Goal: Answer question/provide support

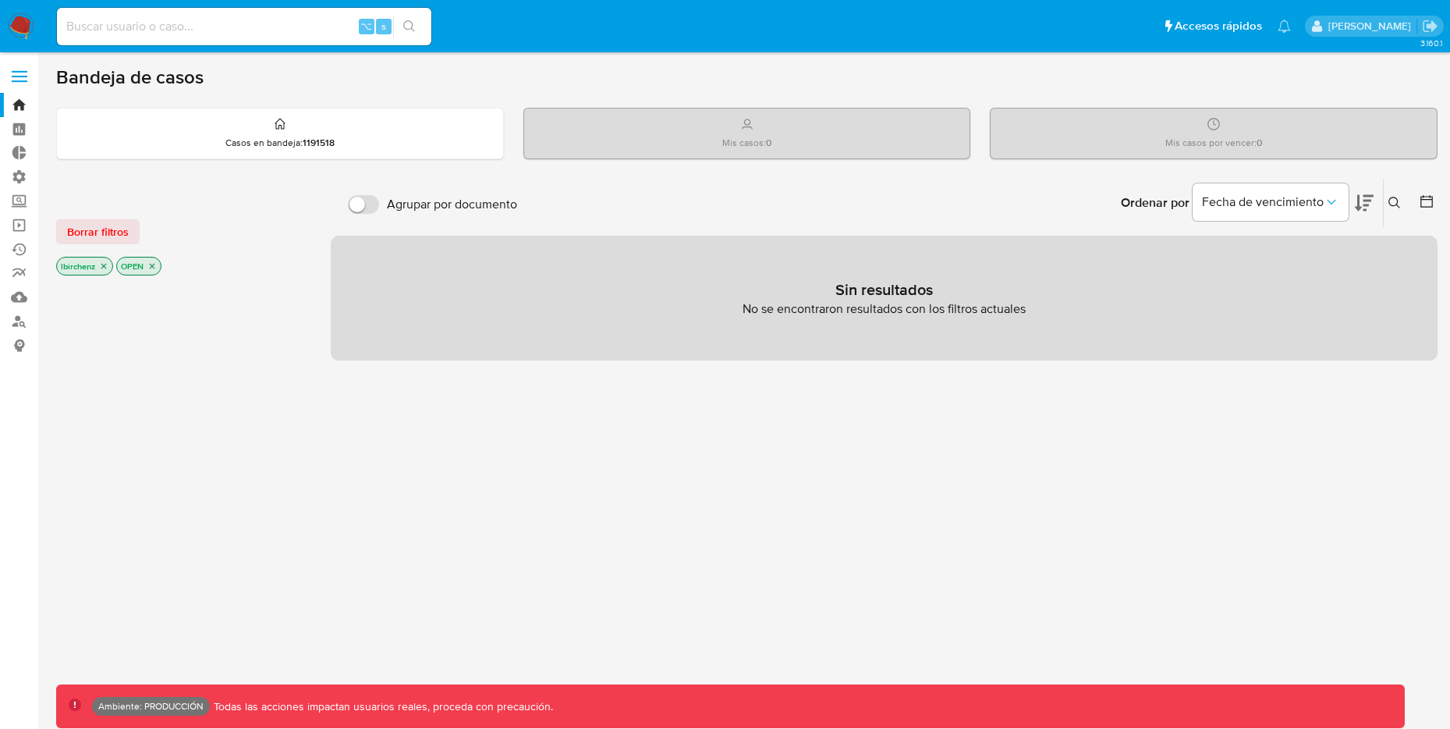
click at [203, 20] on input at bounding box center [244, 26] width 374 height 20
paste input "s7y0OrSfQbmw9CBYkDBDgs31"
type input "s7y0OrSfQbmw9CBYkDBDgs31"
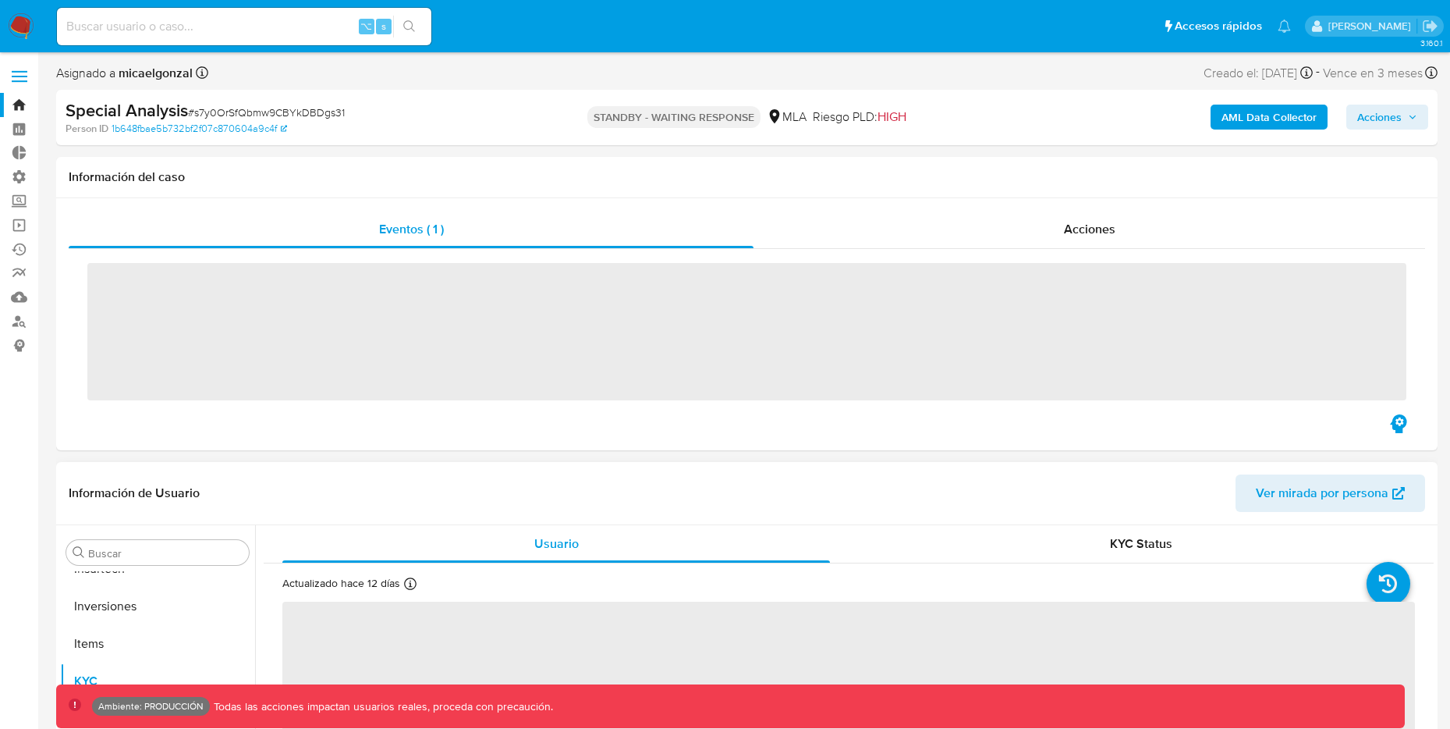
scroll to position [809, 0]
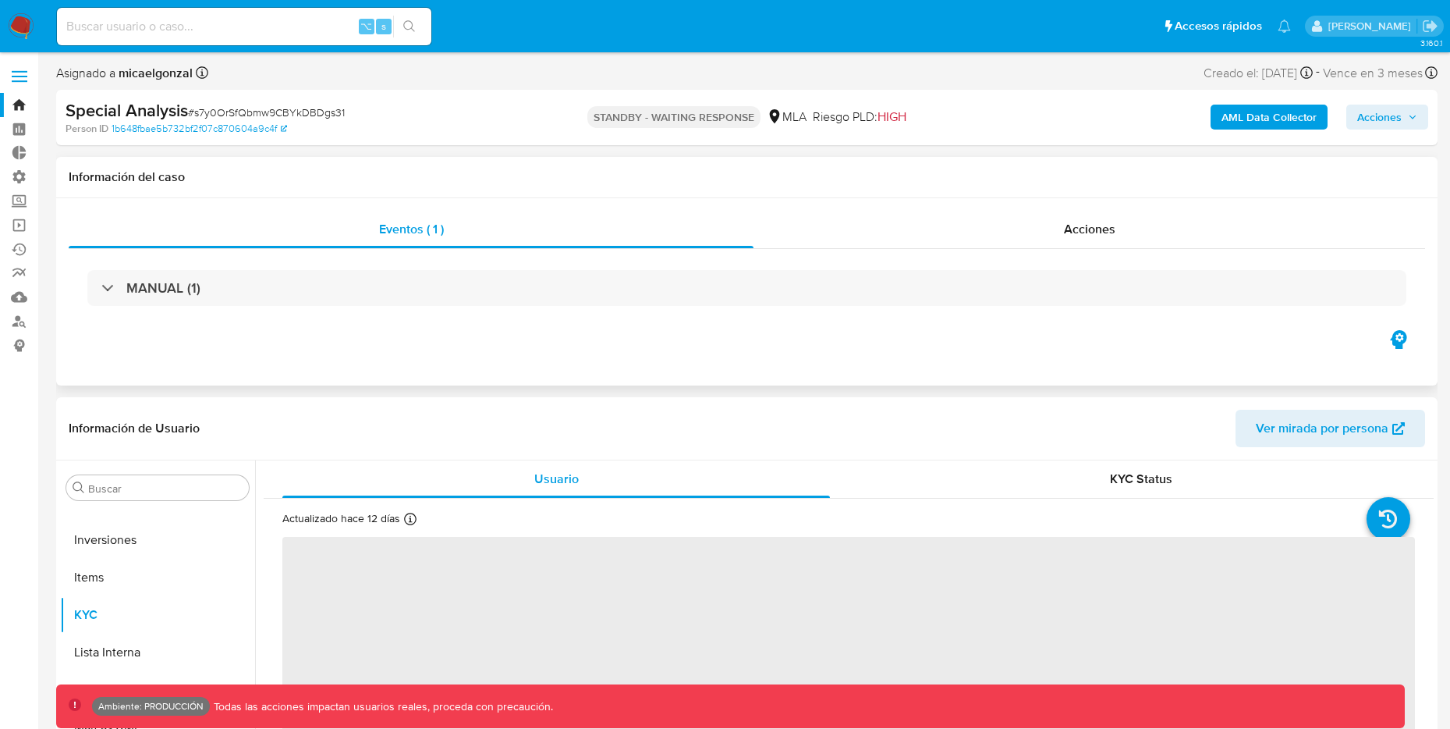
select select "10"
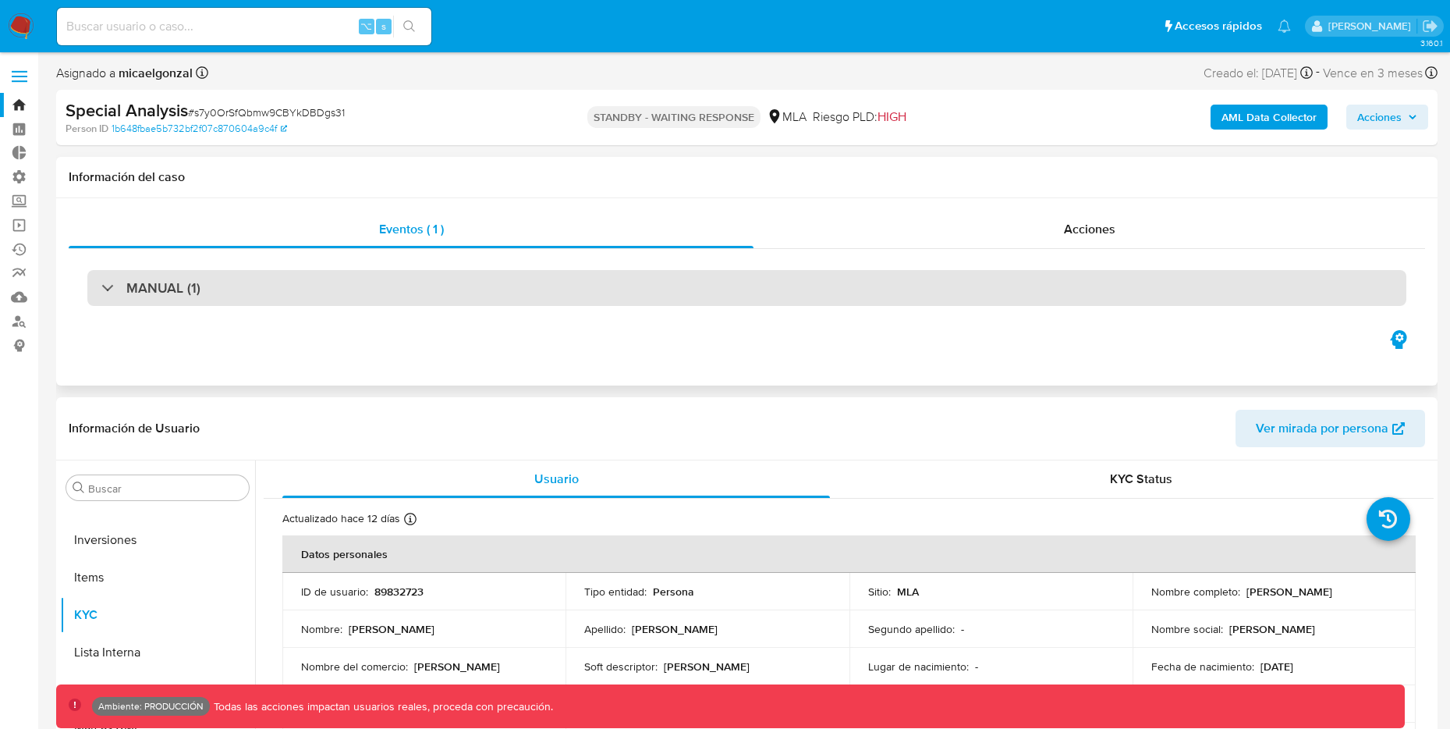
click at [113, 277] on div "MANUAL (1)" at bounding box center [746, 288] width 1319 height 36
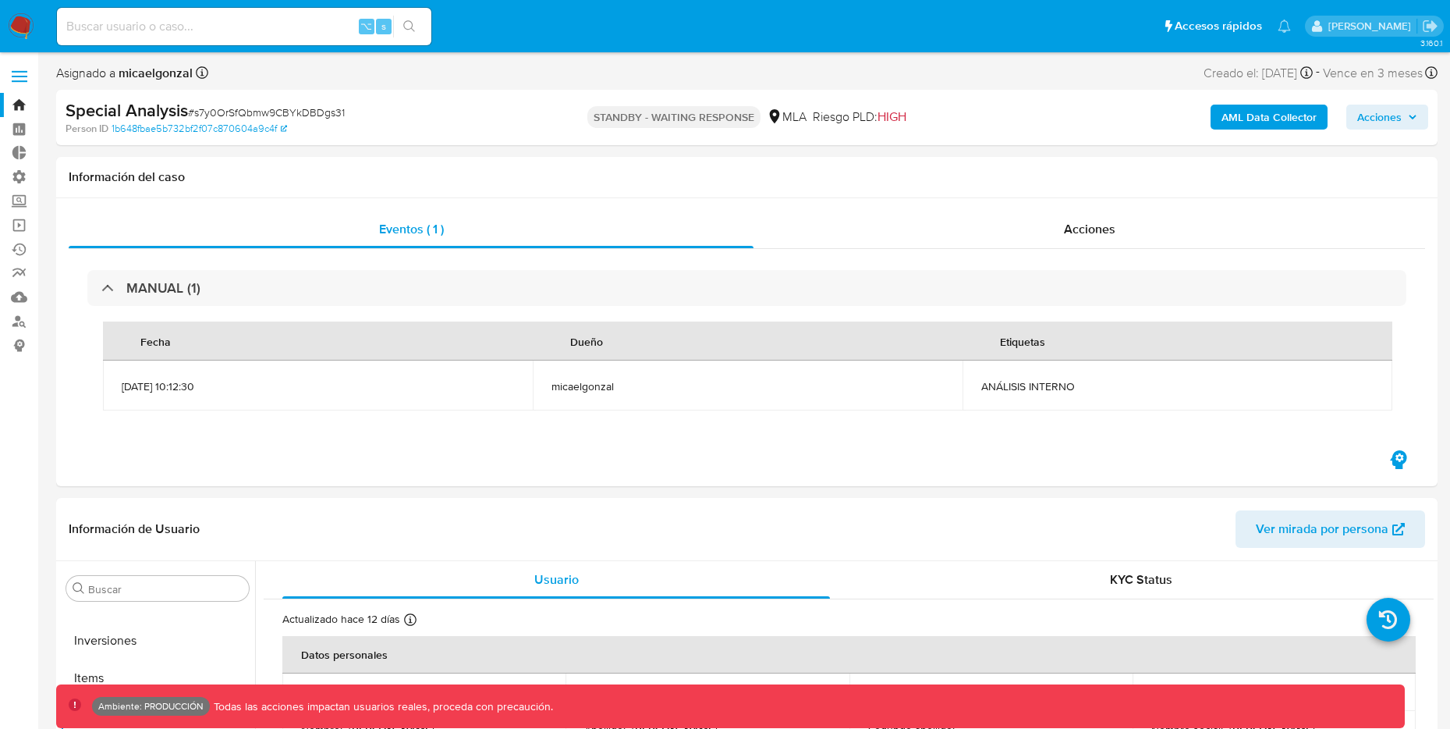
click at [286, 23] on input at bounding box center [244, 26] width 374 height 20
paste input "IrymJTdjXLAsfK9XWu04nYRY"
type input "IrymJTdjXLAsfK9XWu04nYRY"
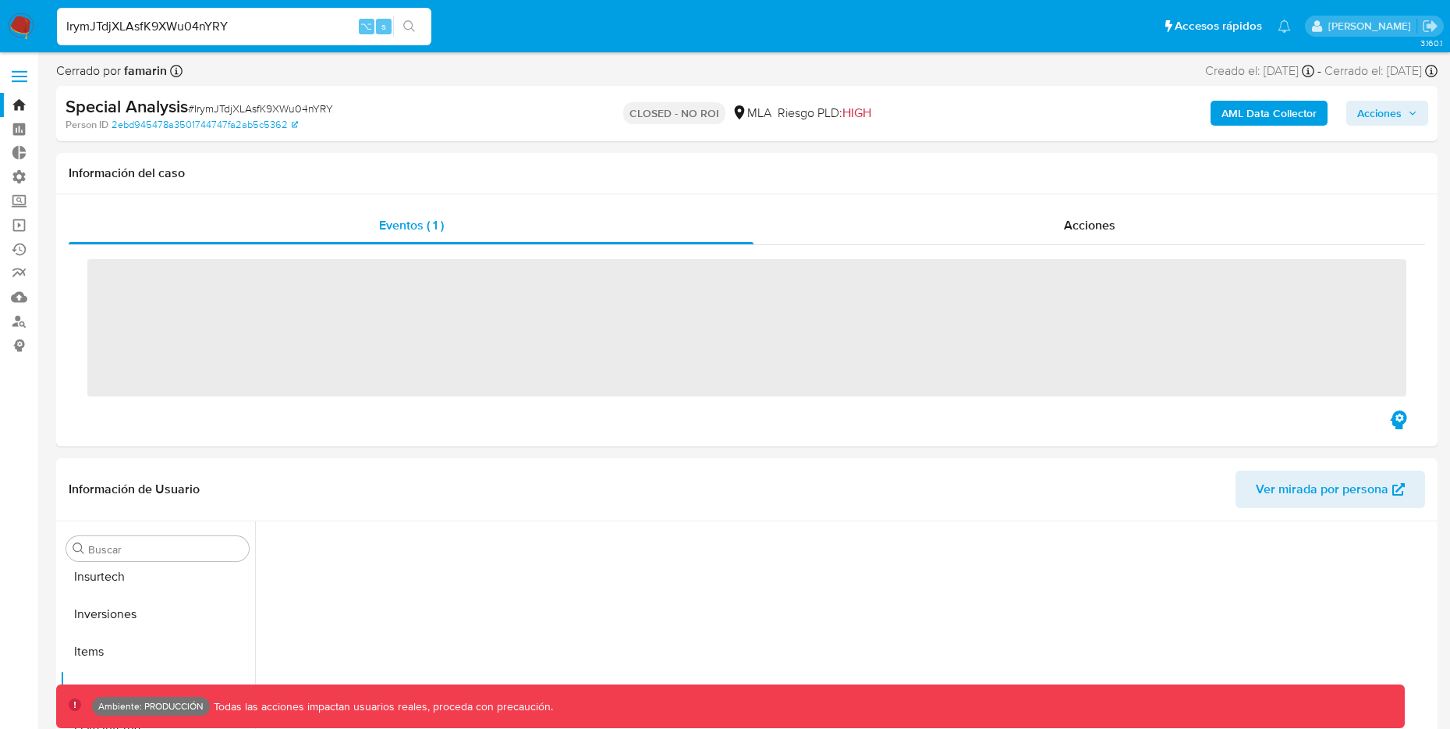
scroll to position [809, 0]
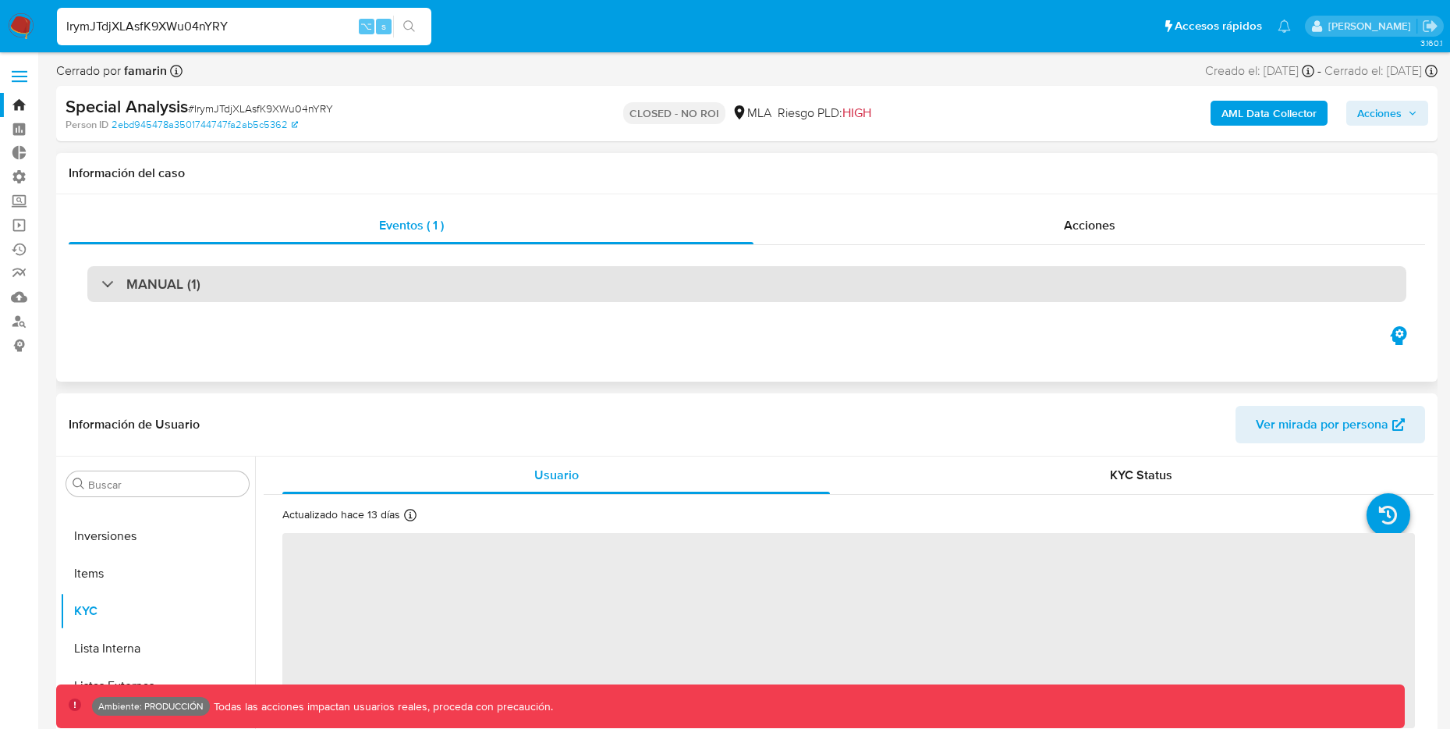
select select "10"
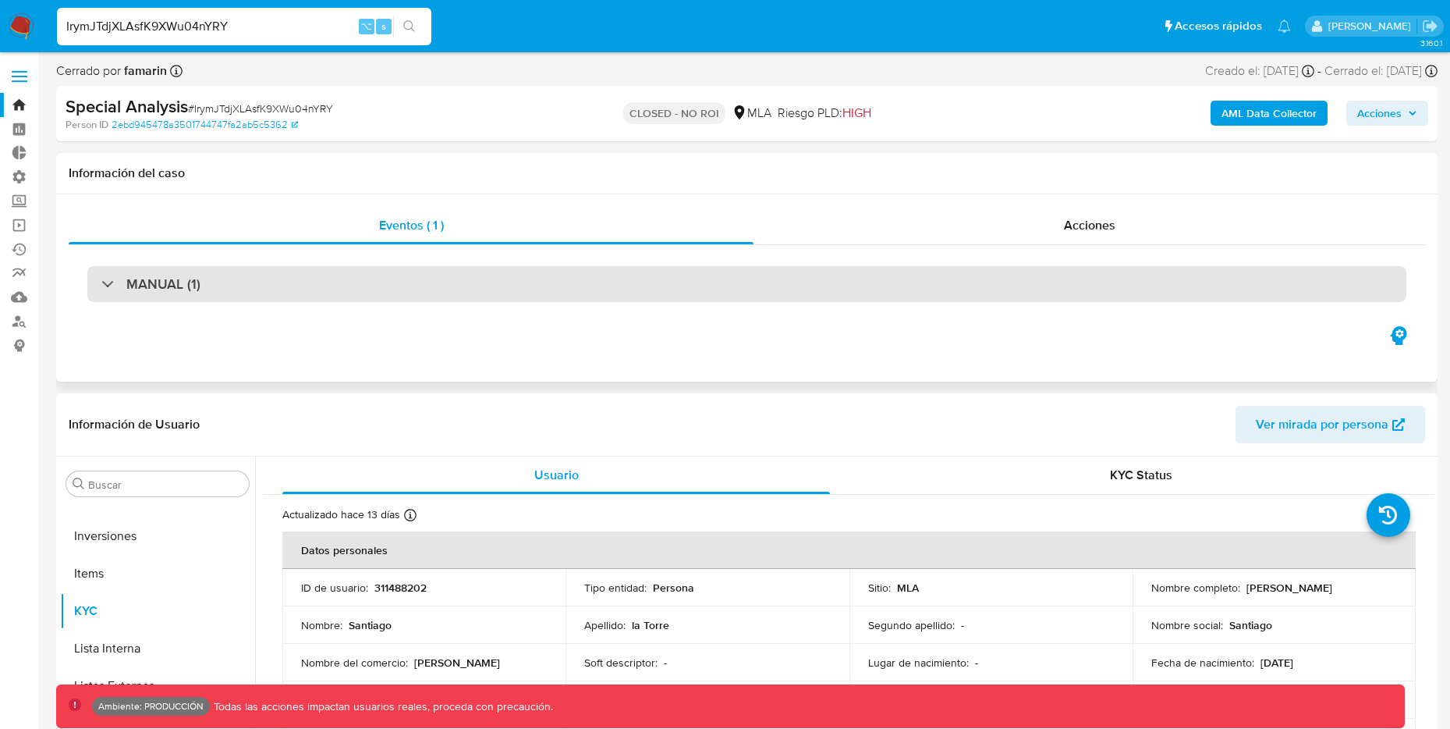
click at [246, 284] on div "MANUAL (1)" at bounding box center [746, 284] width 1319 height 36
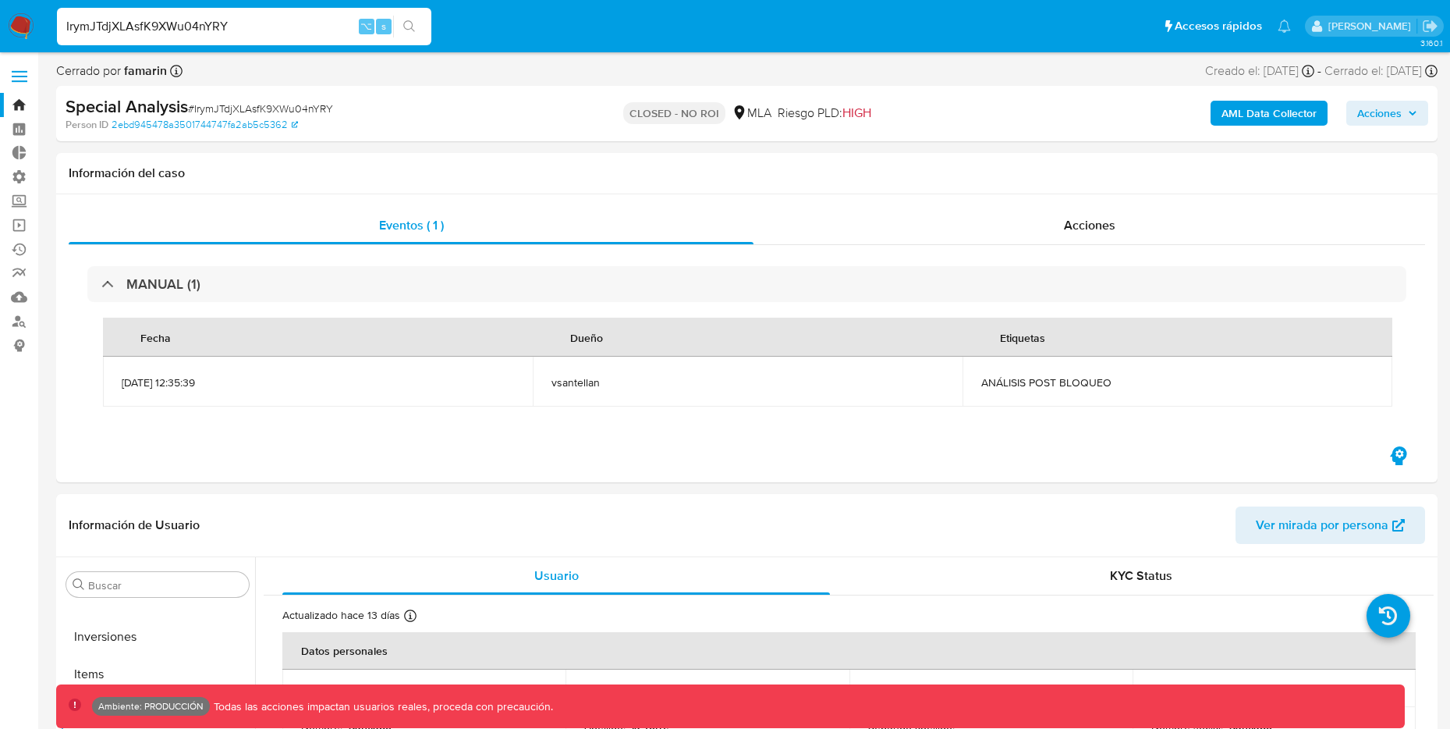
drag, startPoint x: 279, startPoint y: 23, endPoint x: 45, endPoint y: 12, distance: 233.6
click at [53, 10] on li "IrymJTdjXLAsfK9XWu04nYRY ⌥ s" at bounding box center [244, 25] width 382 height 39
drag, startPoint x: 251, startPoint y: 30, endPoint x: -23, endPoint y: 27, distance: 273.9
paste input "wwRKEKdf6ensESRGY4zNMxhU"
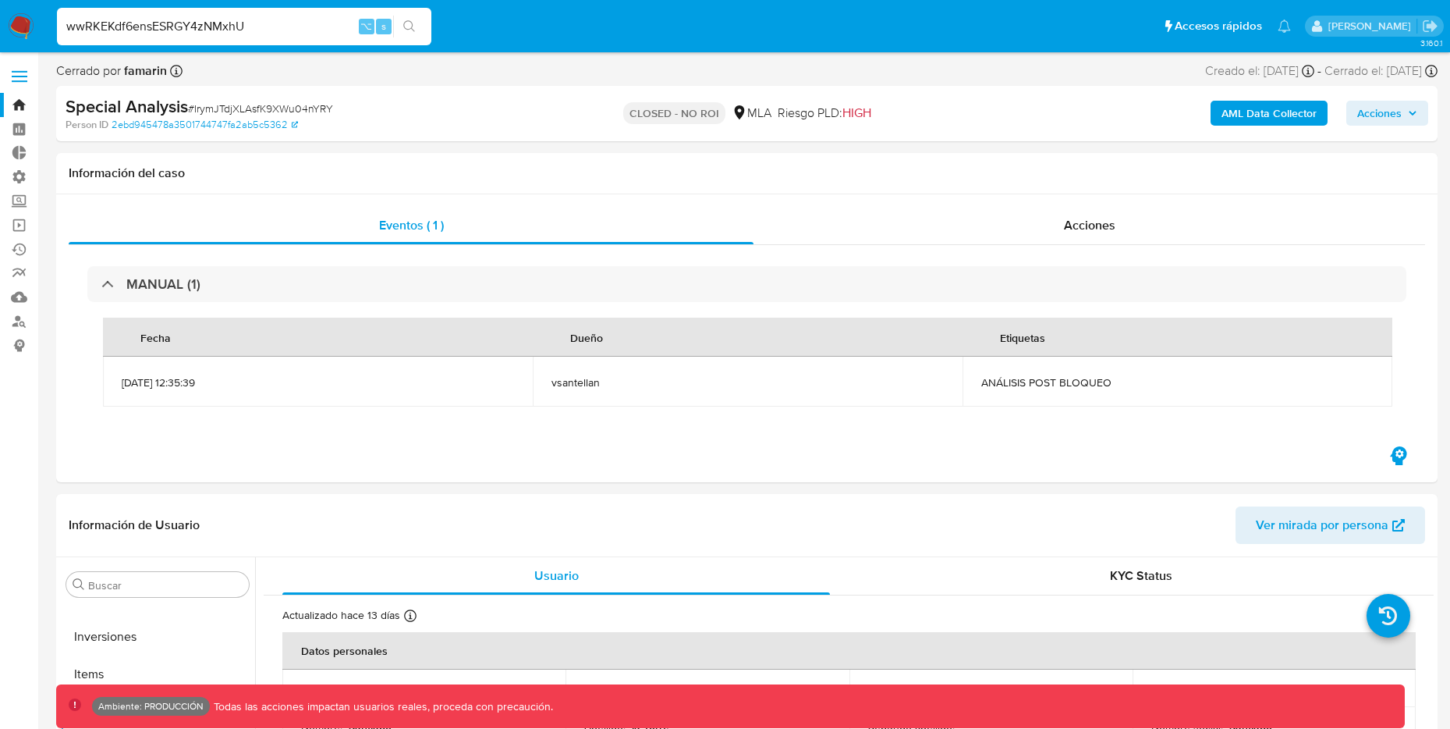
type input "wwRKEKdf6ensESRGY4zNMxhU"
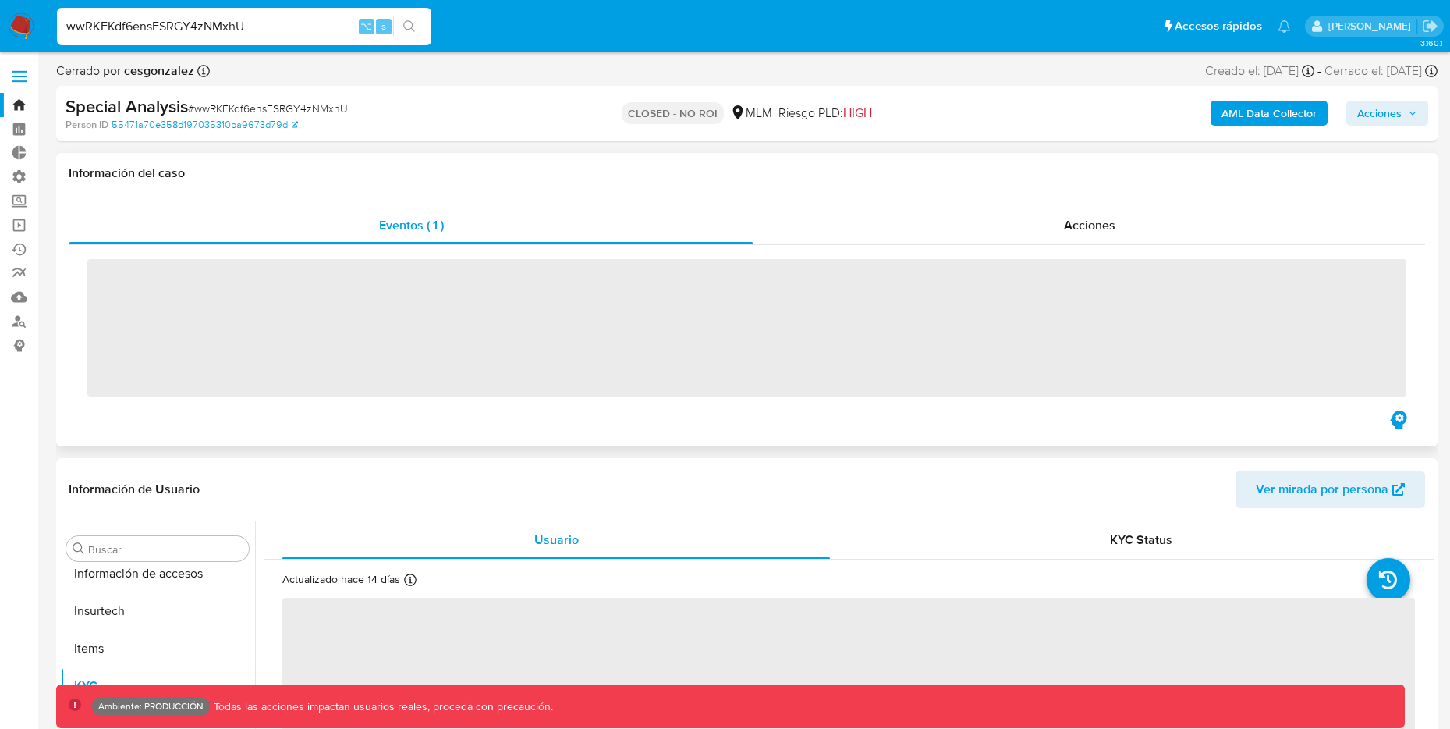
scroll to position [734, 0]
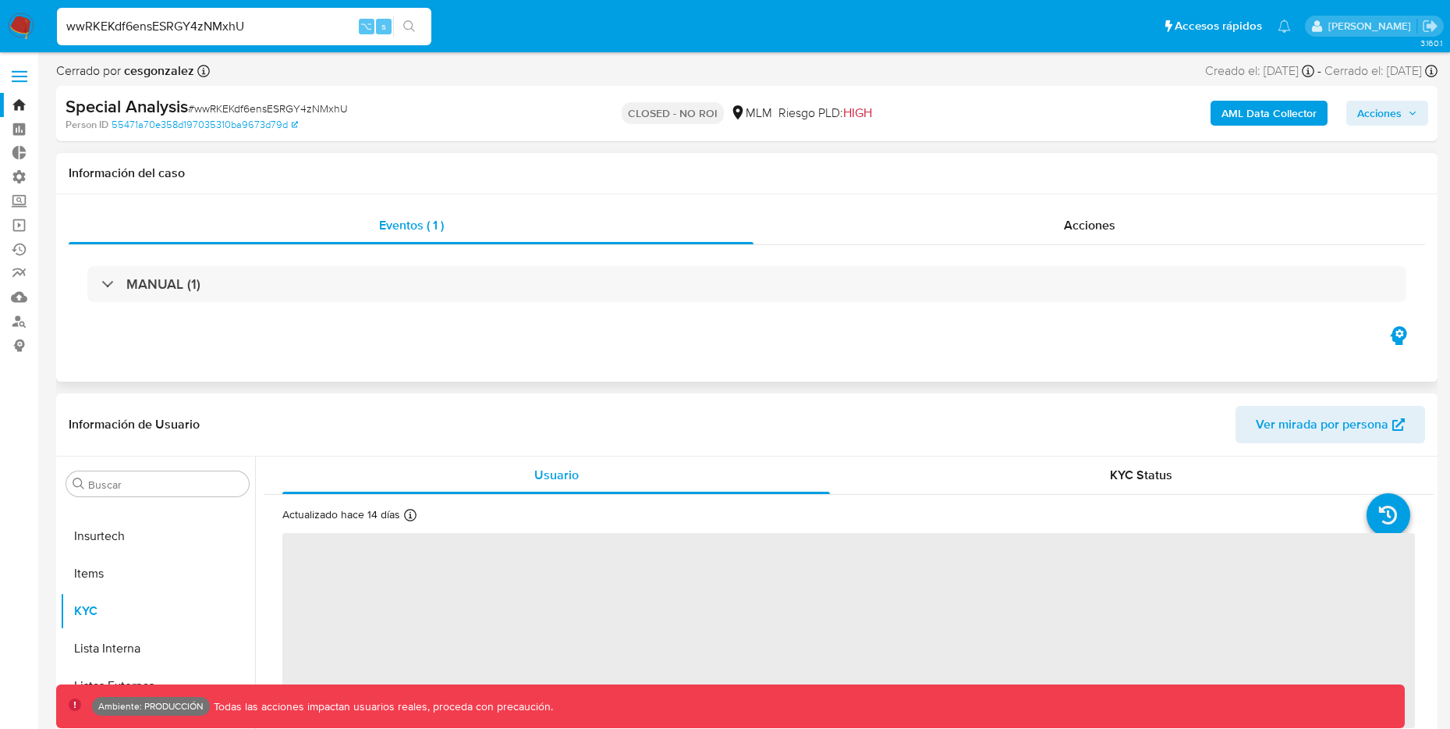
select select "10"
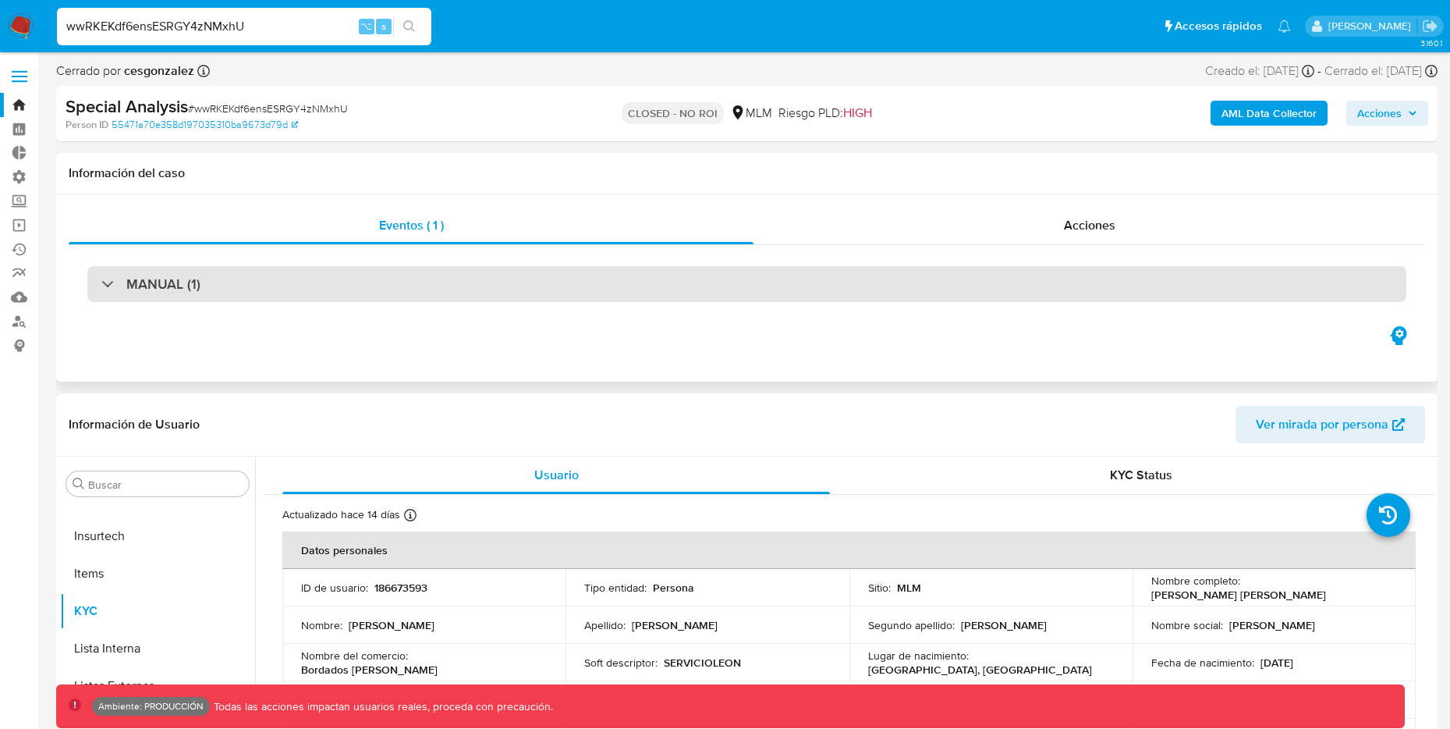
click at [101, 283] on div at bounding box center [101, 283] width 0 height 0
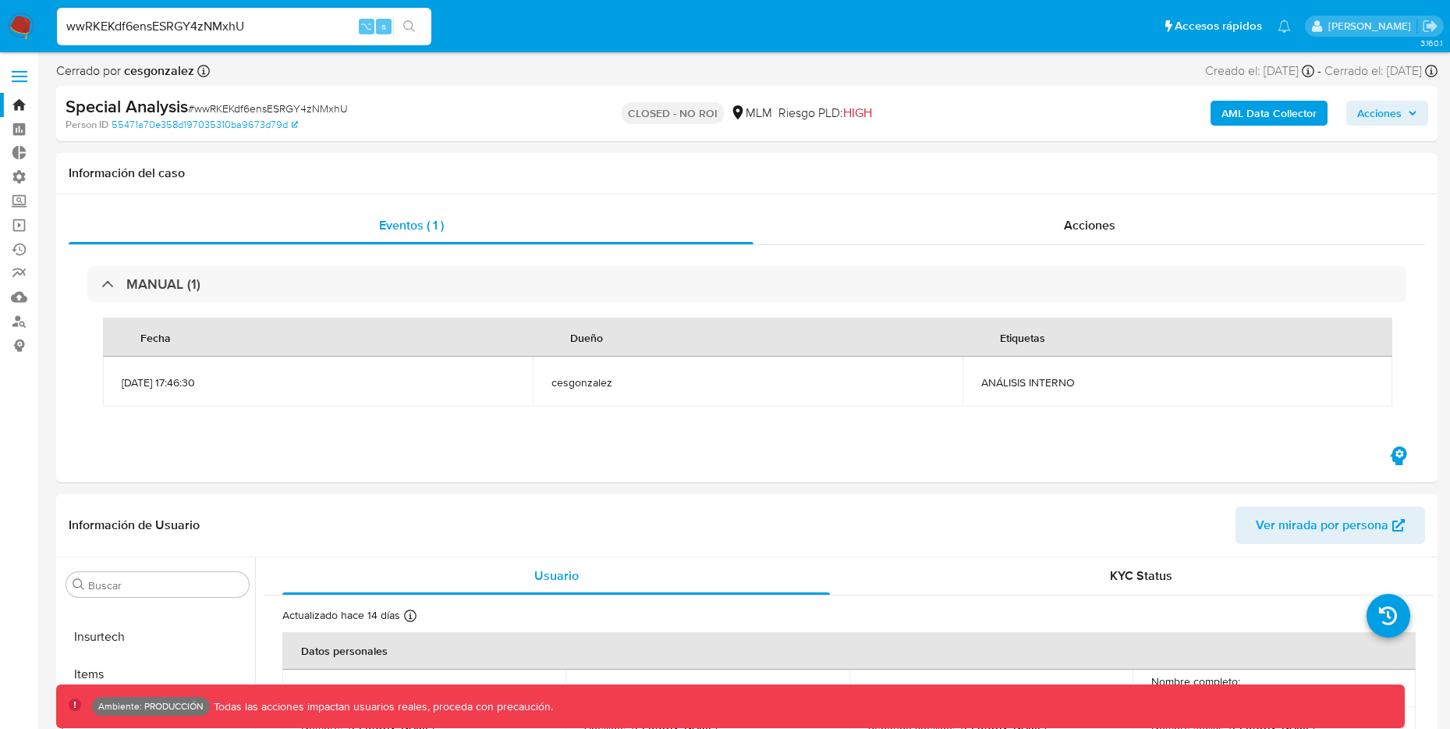
drag, startPoint x: 268, startPoint y: 19, endPoint x: 51, endPoint y: 12, distance: 217.8
click at [51, 12] on ul "Pausado Ver notificaciones wwRKEKdf6ensESRGY4zNMxhU ⌥ s Accesos rápidos Presion…" at bounding box center [674, 25] width 1250 height 39
paste input "6KGIODP2AE6qOAlNnpIV1L0u"
type input "6KGIODP2AE6qOAlNnpIV1L0u"
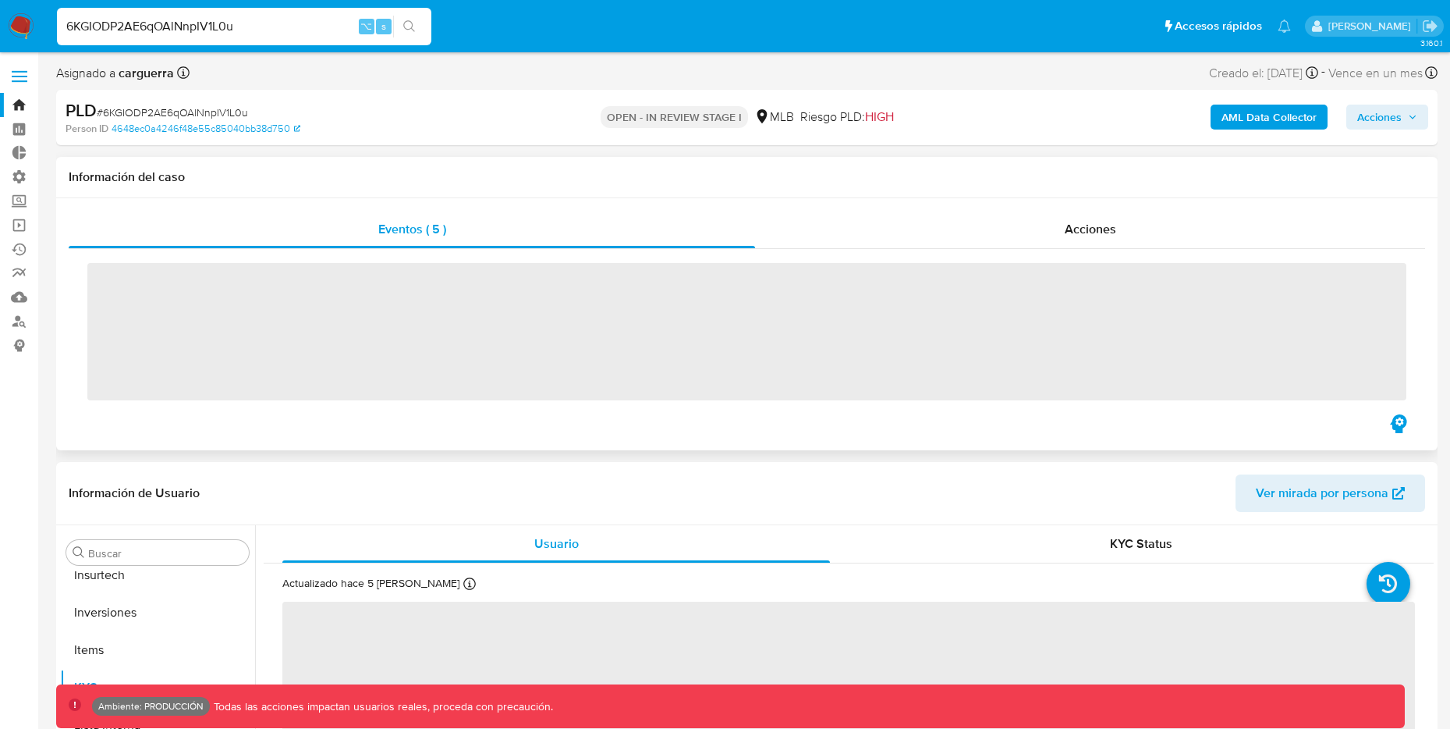
scroll to position [809, 0]
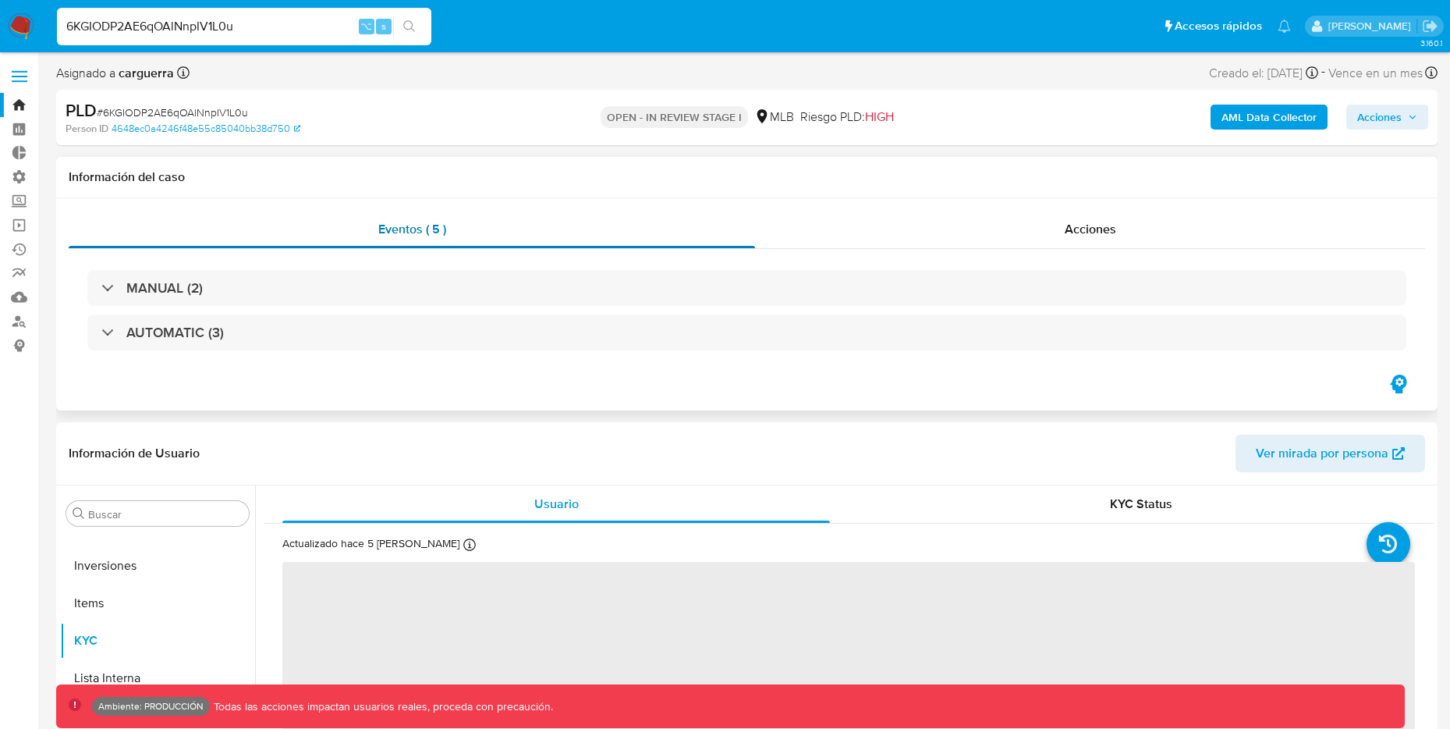
select select "10"
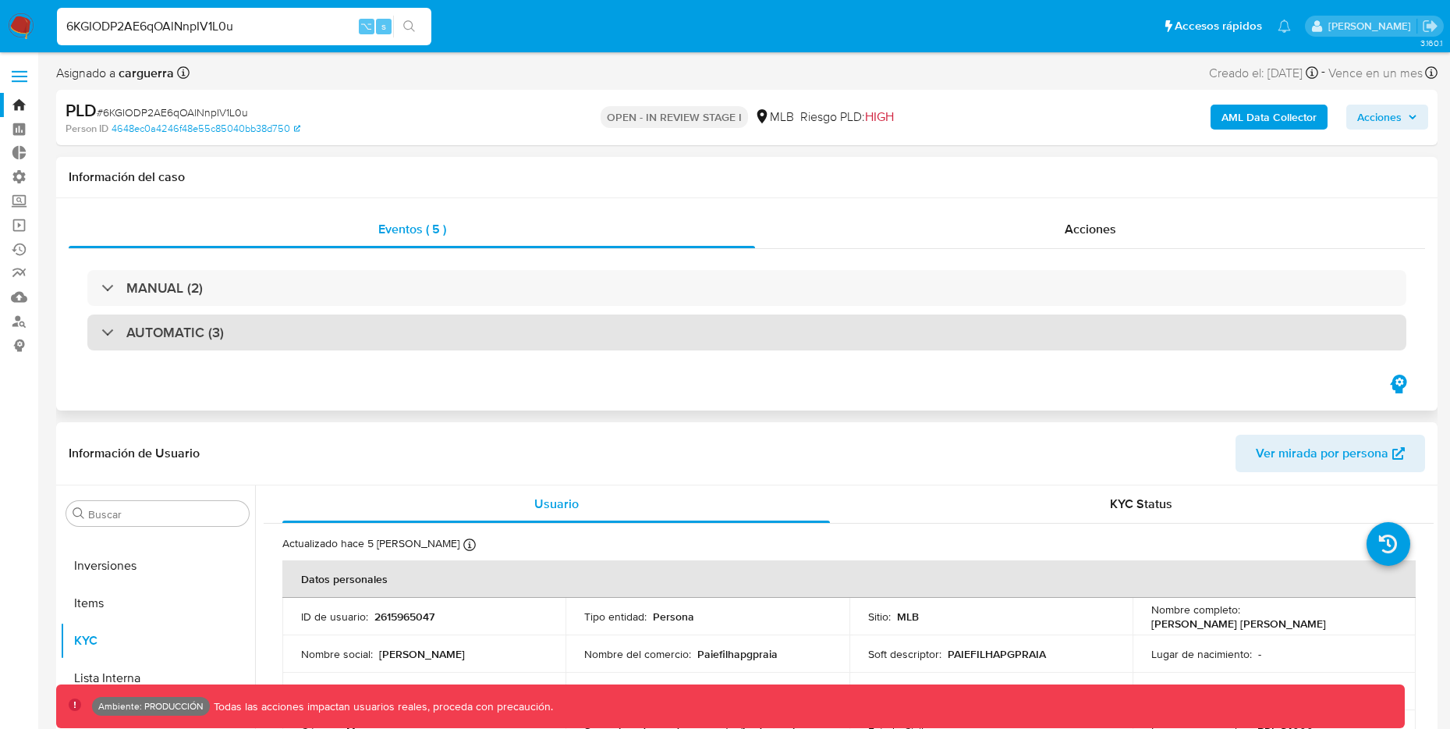
click at [105, 334] on div "AUTOMATIC (3)" at bounding box center [162, 332] width 122 height 17
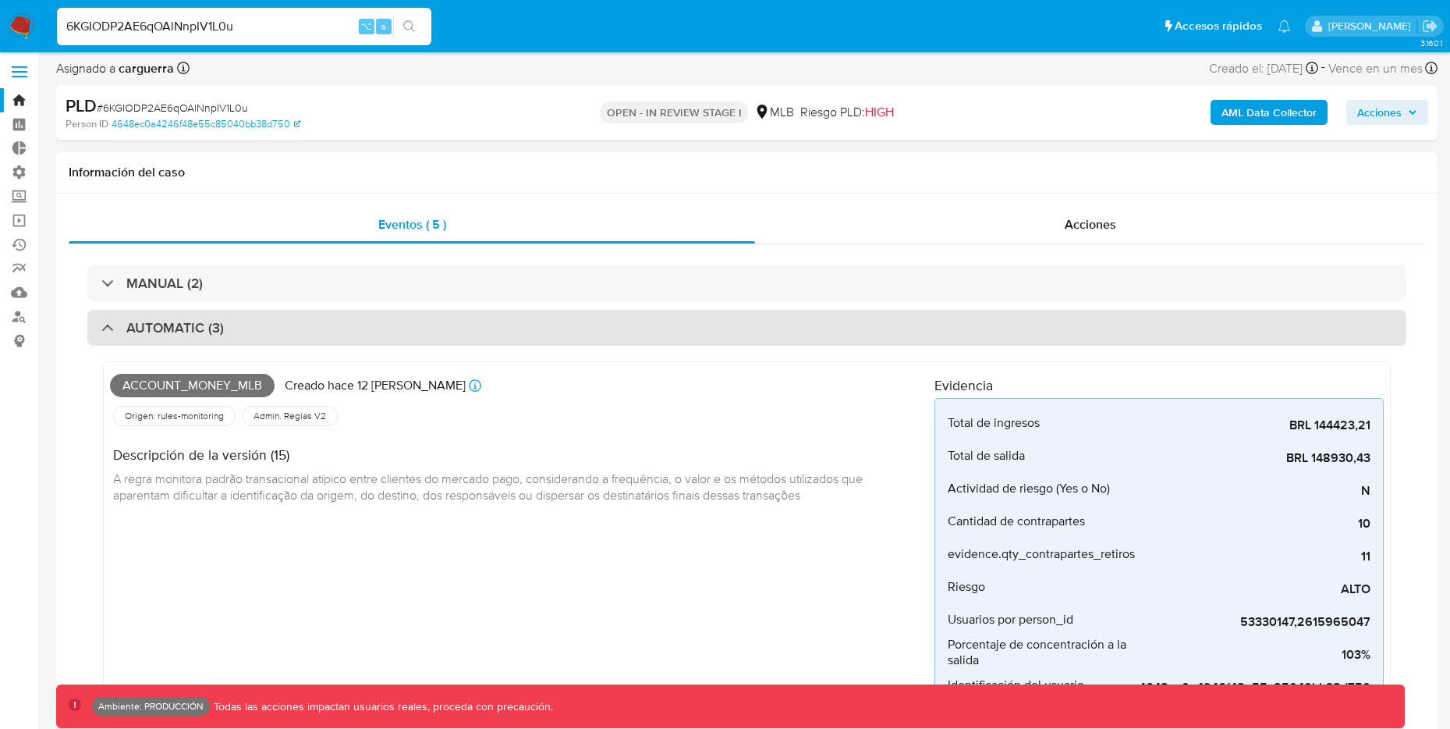
scroll to position [0, 0]
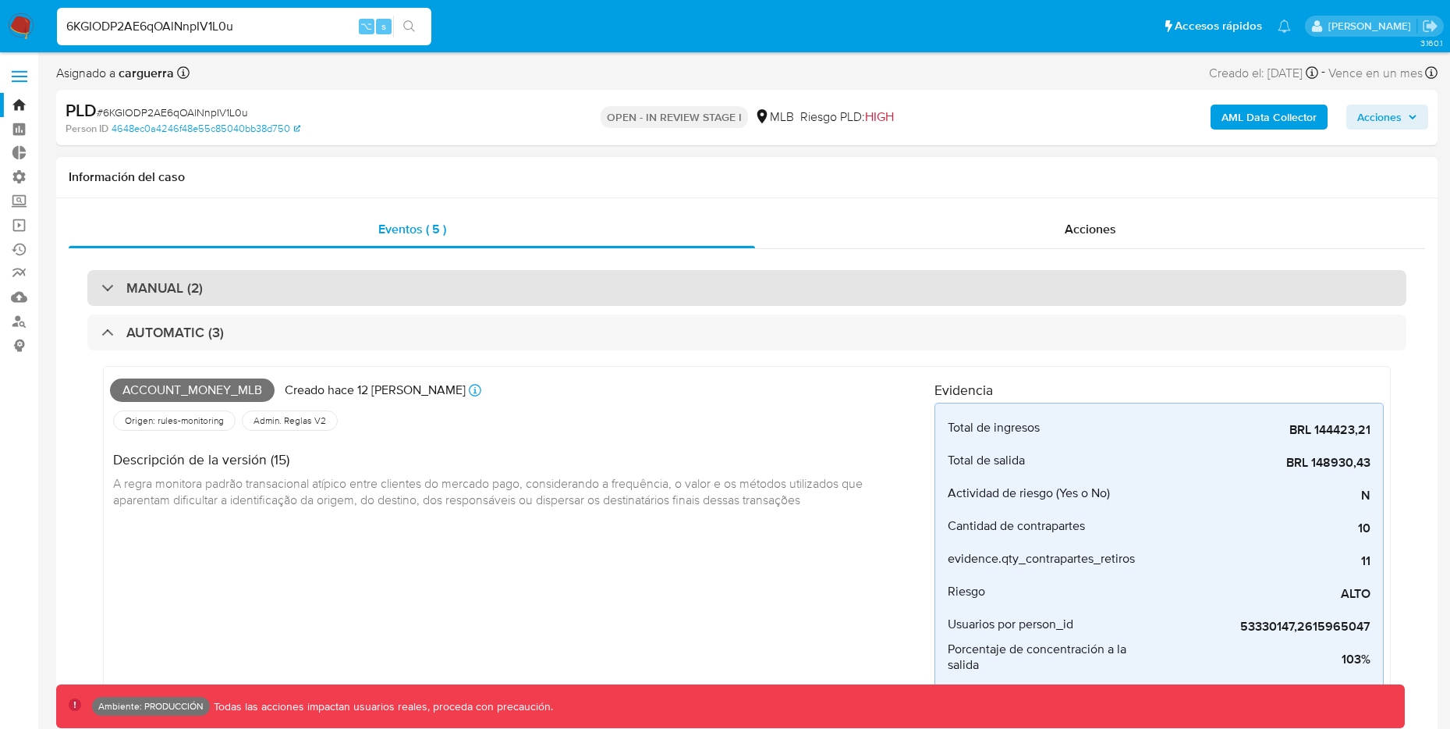
click at [179, 288] on h3 "MANUAL (2)" at bounding box center [164, 287] width 76 height 17
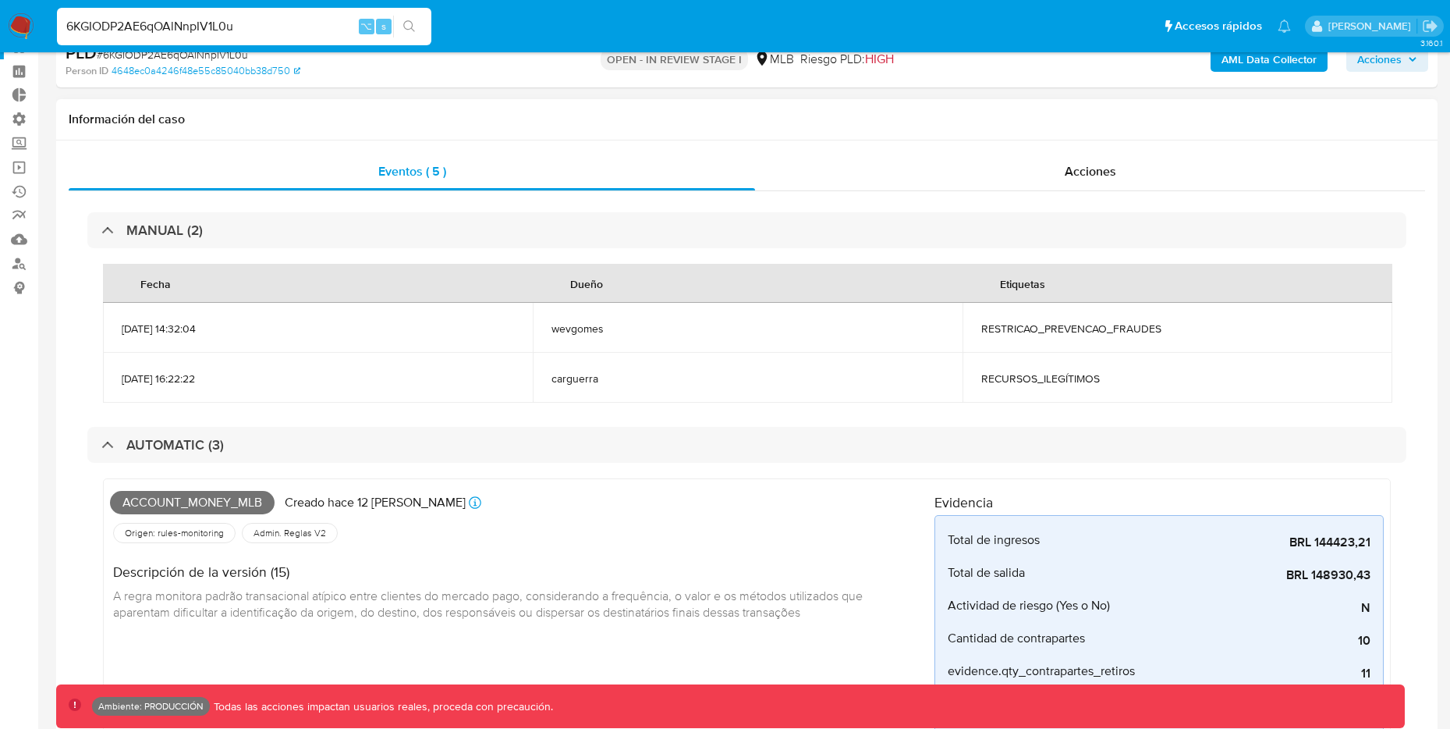
scroll to position [122, 0]
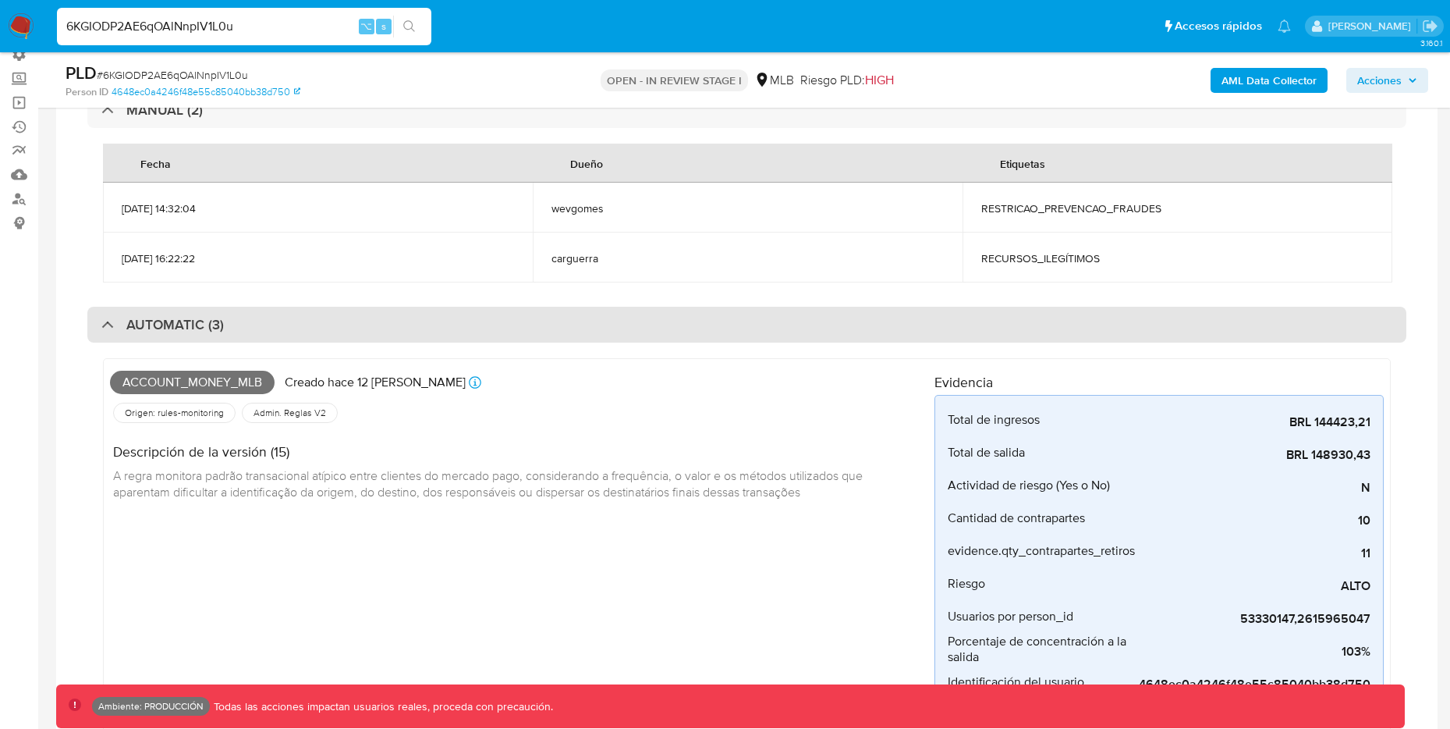
click at [105, 317] on div "AUTOMATIC (3)" at bounding box center [162, 324] width 122 height 17
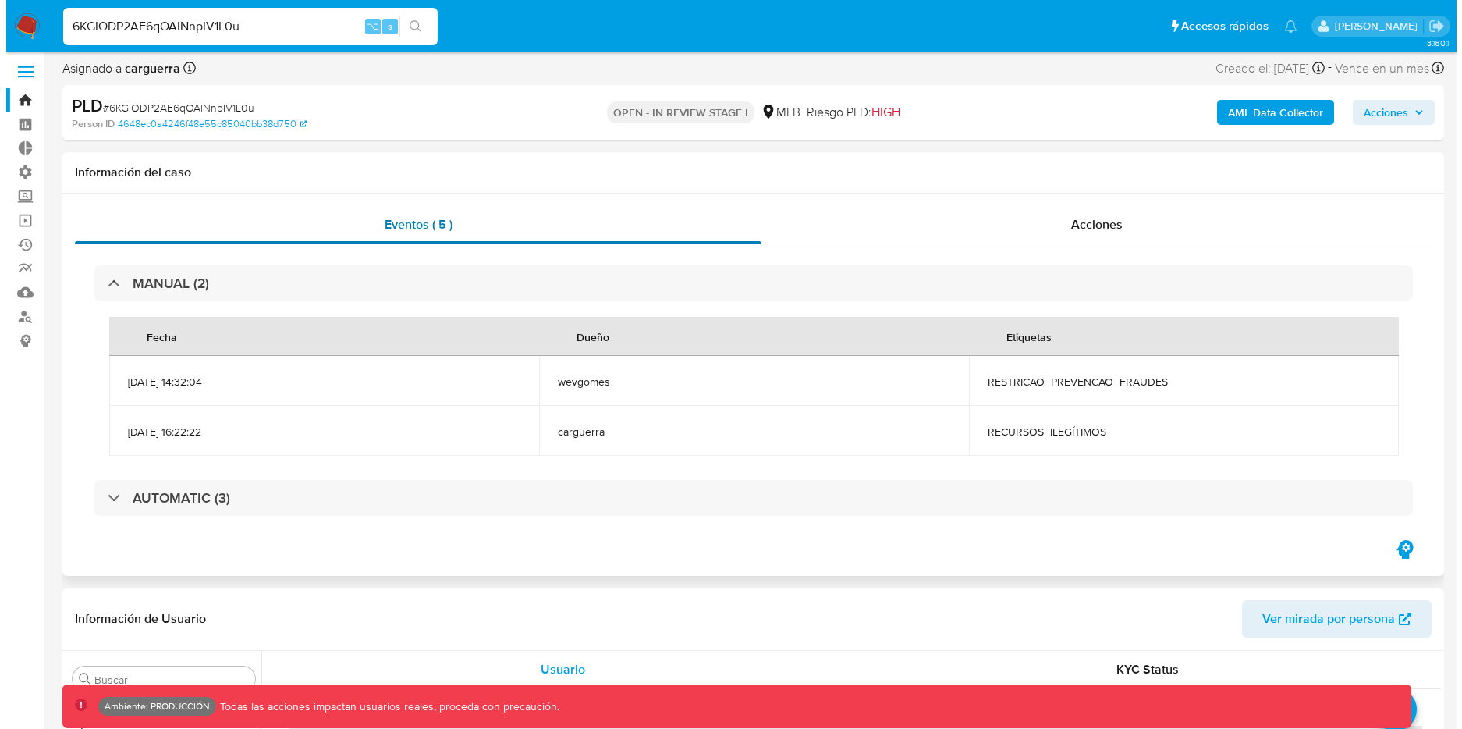
scroll to position [0, 0]
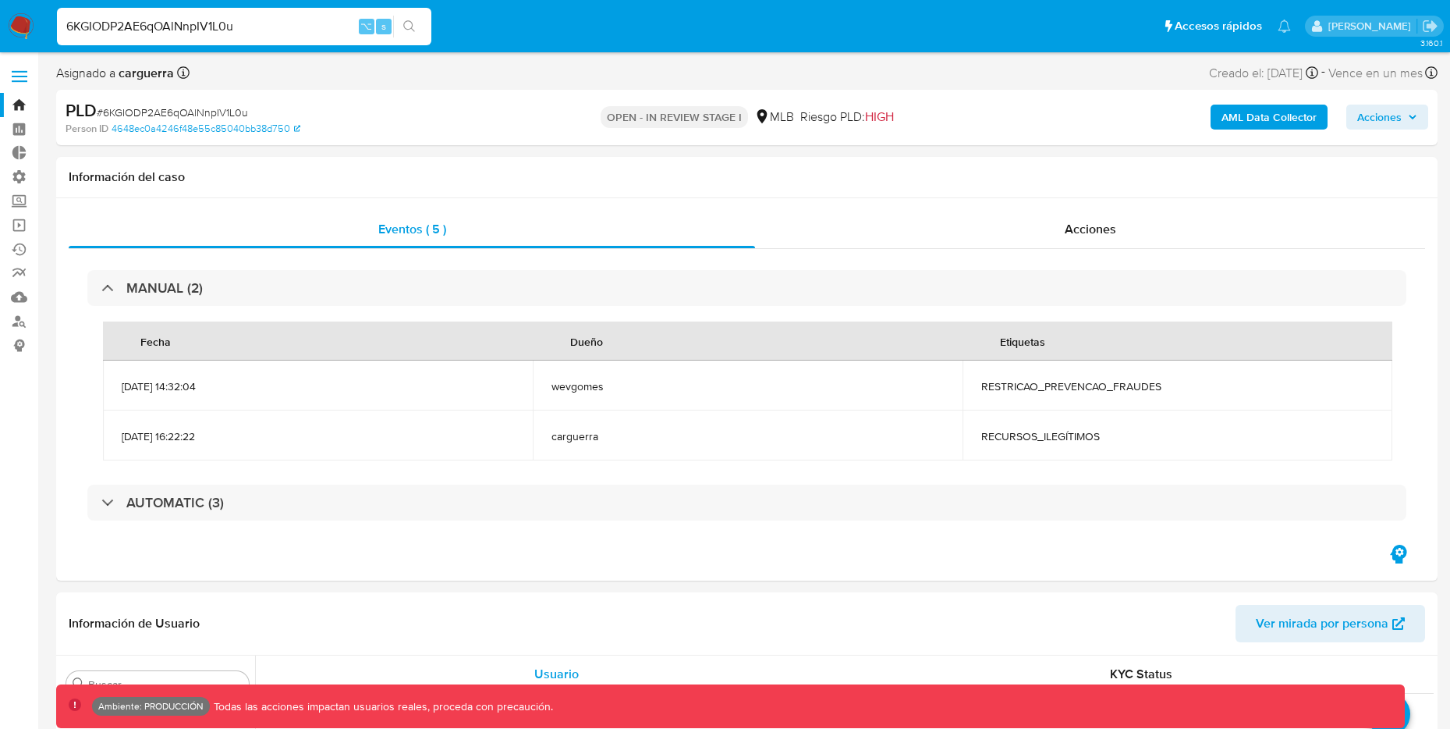
click at [1272, 108] on b "AML Data Collector" at bounding box center [1269, 117] width 95 height 25
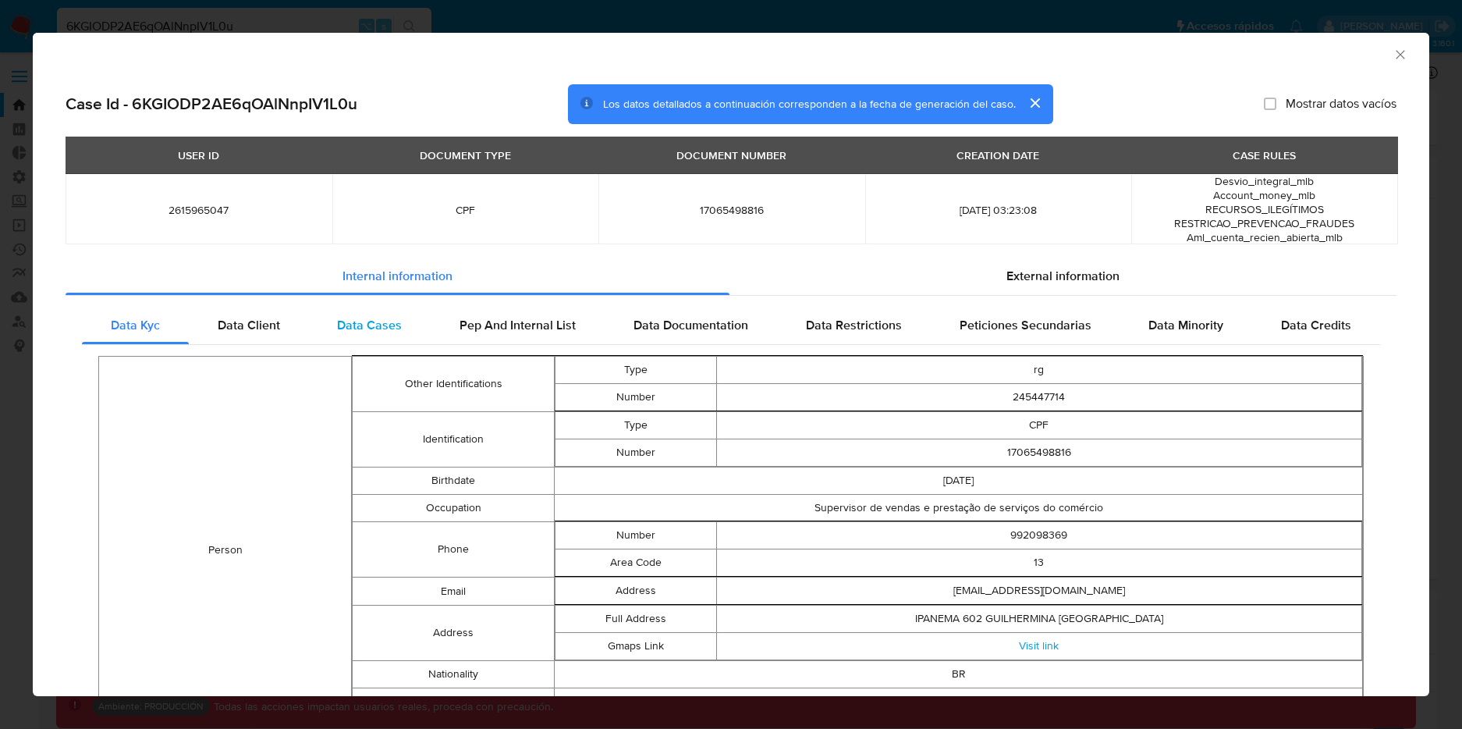
click at [364, 321] on span "Data Cases" at bounding box center [369, 325] width 65 height 18
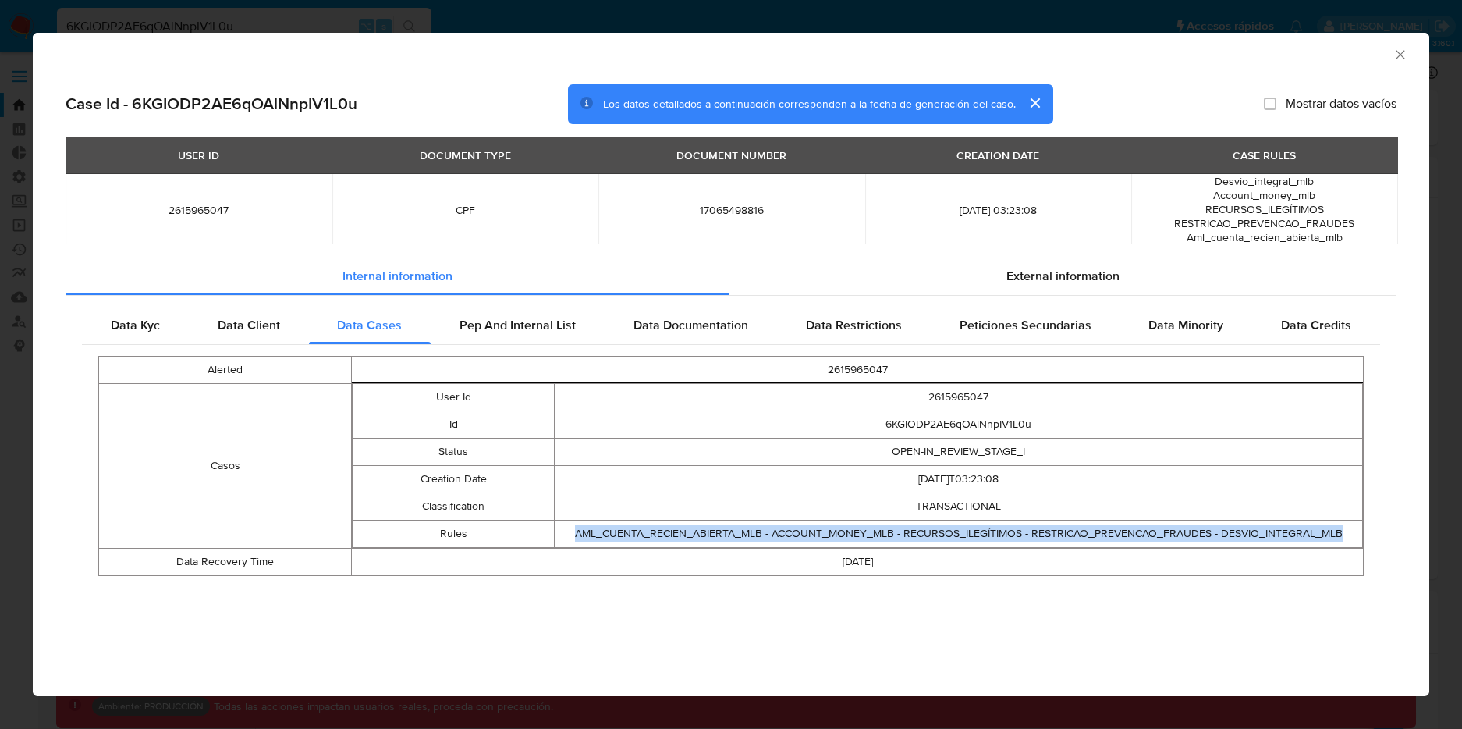
drag, startPoint x: 577, startPoint y: 531, endPoint x: 1344, endPoint y: 534, distance: 766.9
click at [1344, 534] on td "AML_CUENTA_RECIEN_ABIERTA_MLB - ACCOUNT_MONEY_MLB - RECURSOS_ILEGÍTIMOS - RESTR…" at bounding box center [959, 533] width 808 height 27
click at [637, 543] on td "AML_CUENTA_RECIEN_ABIERTA_MLB - ACCOUNT_MONEY_MLB - RECURSOS_ILEGÍTIMOS - RESTR…" at bounding box center [959, 533] width 808 height 27
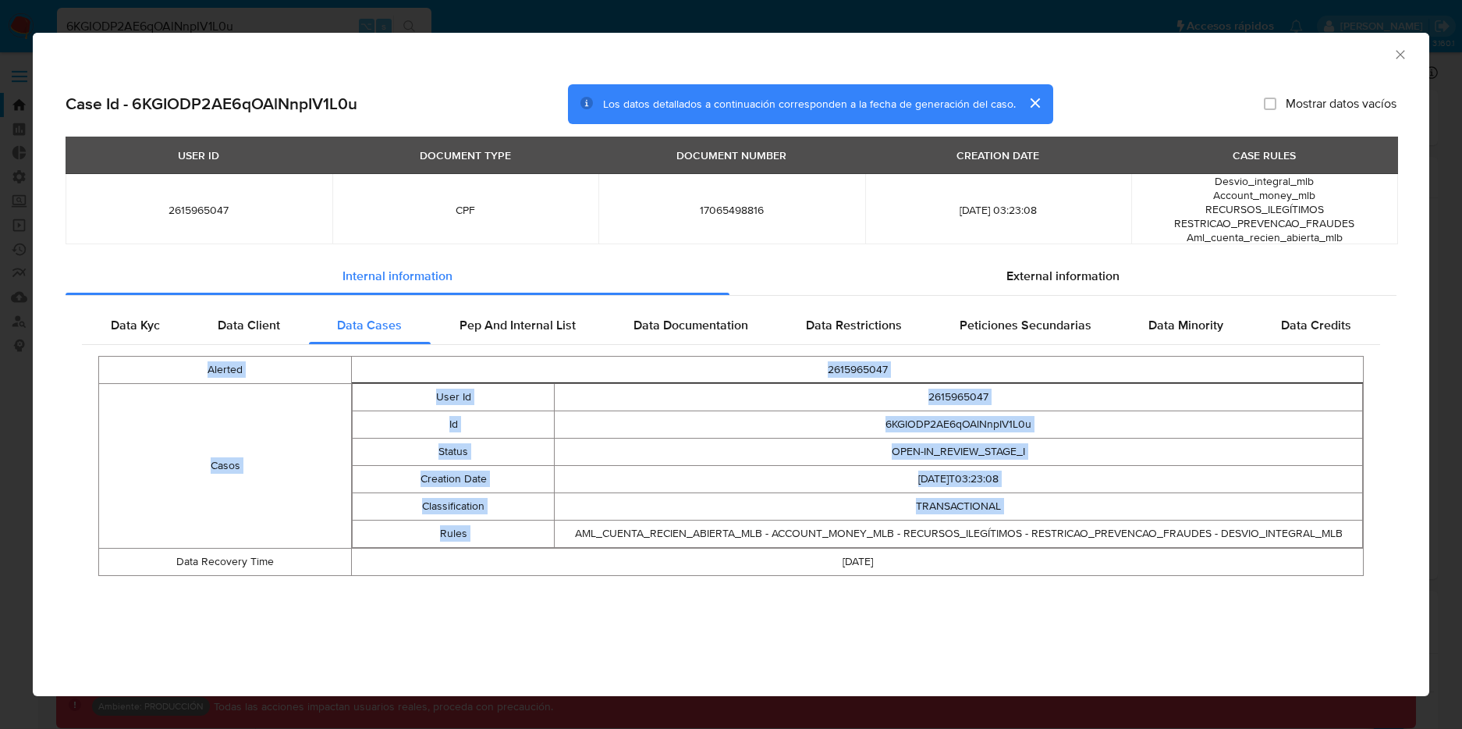
drag, startPoint x: 567, startPoint y: 532, endPoint x: 1400, endPoint y: 534, distance: 832.5
click at [1400, 534] on div "Case Id - 6KGIODP2AE6qOAlNnpIV1L0u Los datos detallados a continuación correspo…" at bounding box center [731, 351] width 1397 height 559
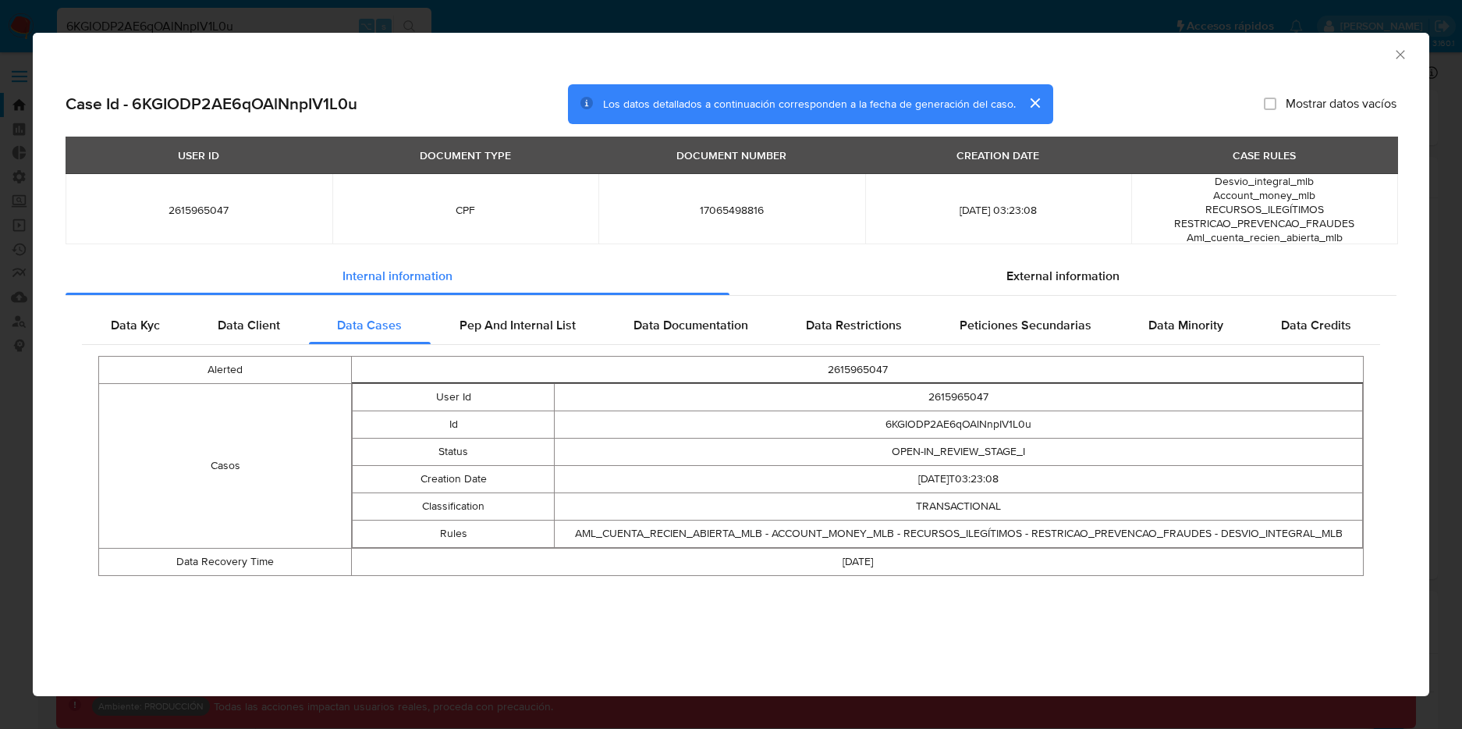
click at [1088, 515] on td "TRANSACTIONAL" at bounding box center [959, 506] width 808 height 27
drag, startPoint x: 762, startPoint y: 534, endPoint x: 515, endPoint y: 535, distance: 247.3
click at [515, 535] on tr "Rules AML_CUENTA_RECIEN_ABIERTA_MLB - ACCOUNT_MONEY_MLB - RECURSOS_ILEGÍTIMOS -…" at bounding box center [858, 533] width 1010 height 27
click at [1400, 54] on icon "Cerrar ventana" at bounding box center [1400, 54] width 9 height 9
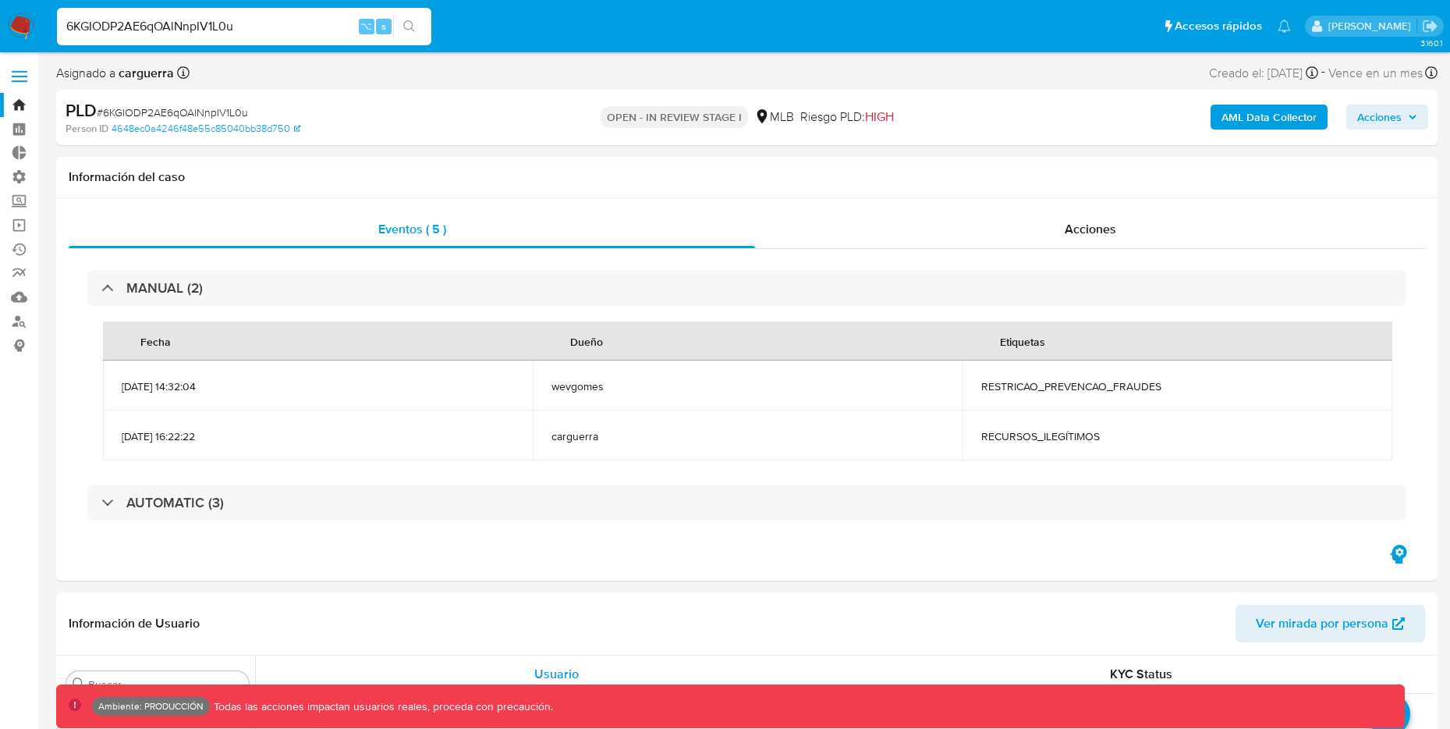
click at [1238, 117] on b "AML Data Collector" at bounding box center [1269, 117] width 95 height 25
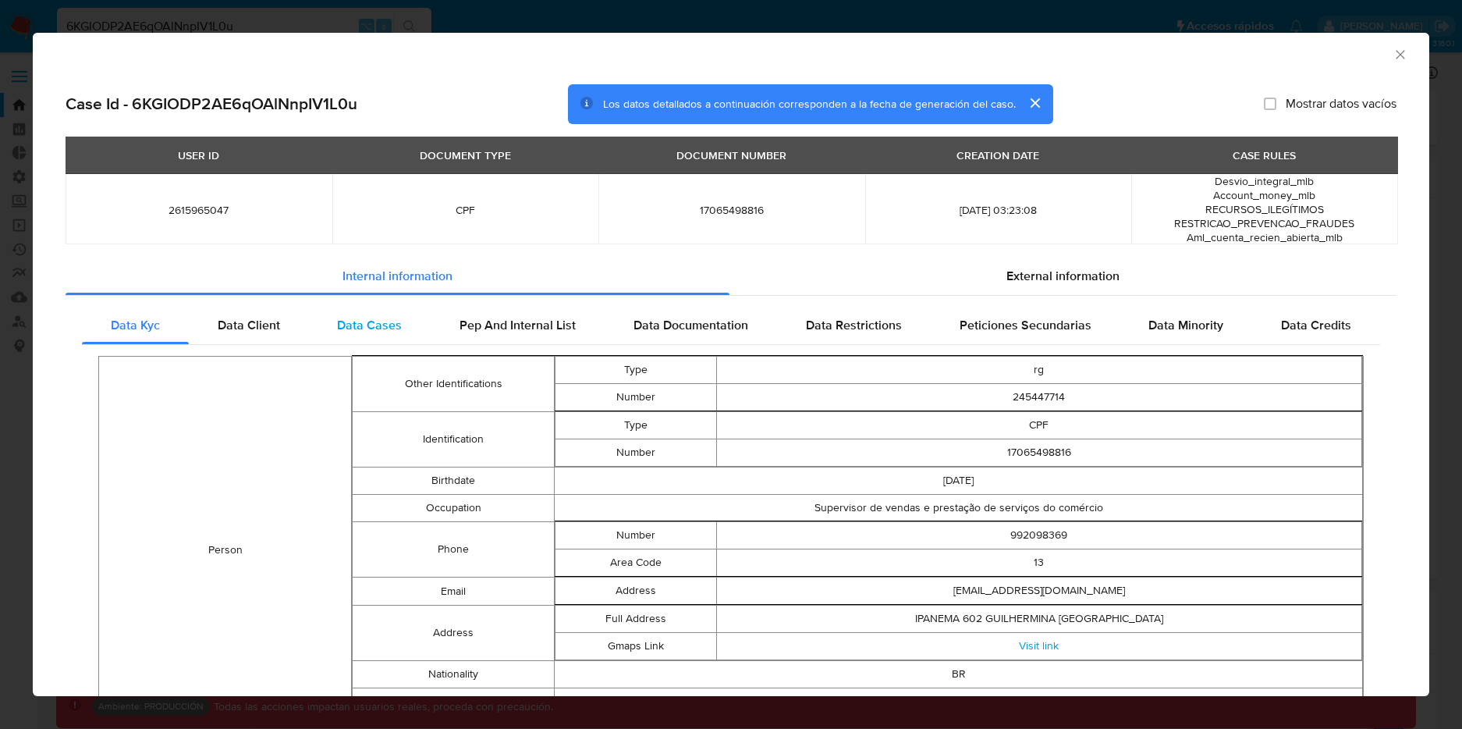
click at [357, 326] on span "Data Cases" at bounding box center [369, 325] width 65 height 18
